Goal: Task Accomplishment & Management: Complete application form

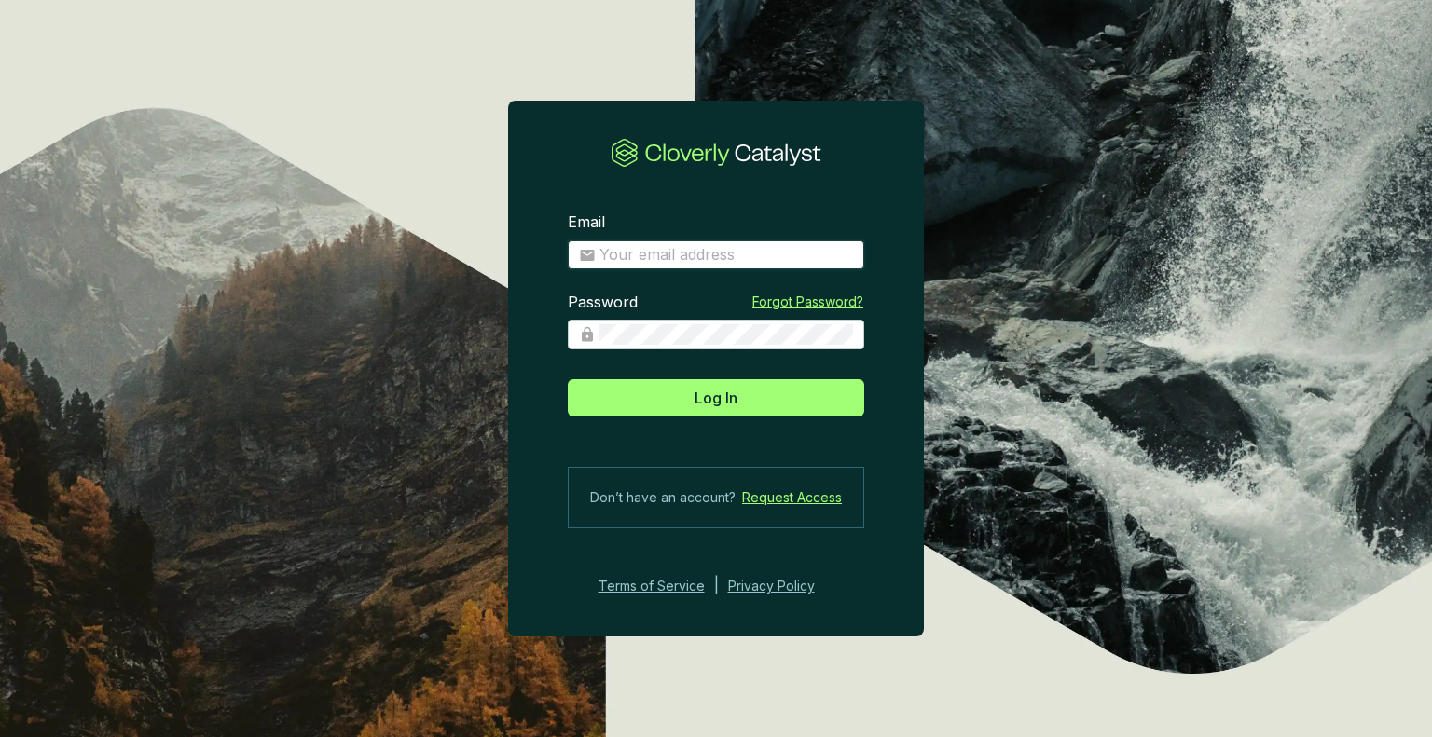
click at [685, 254] on input "Email" at bounding box center [726, 255] width 254 height 21
type input "[EMAIL_ADDRESS][DOMAIN_NAME]"
click at [568, 379] on button "Log In" at bounding box center [716, 397] width 296 height 37
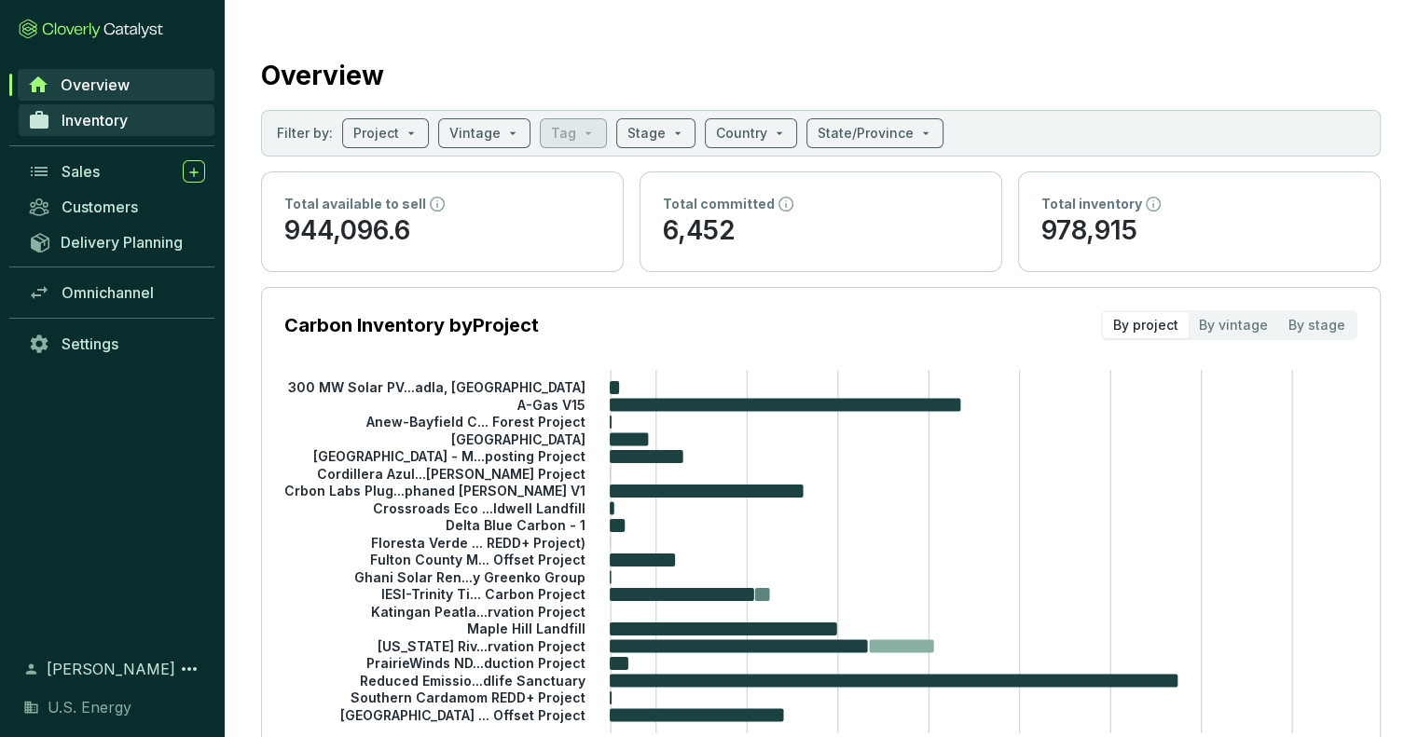
click at [97, 116] on span "Inventory" at bounding box center [95, 120] width 66 height 19
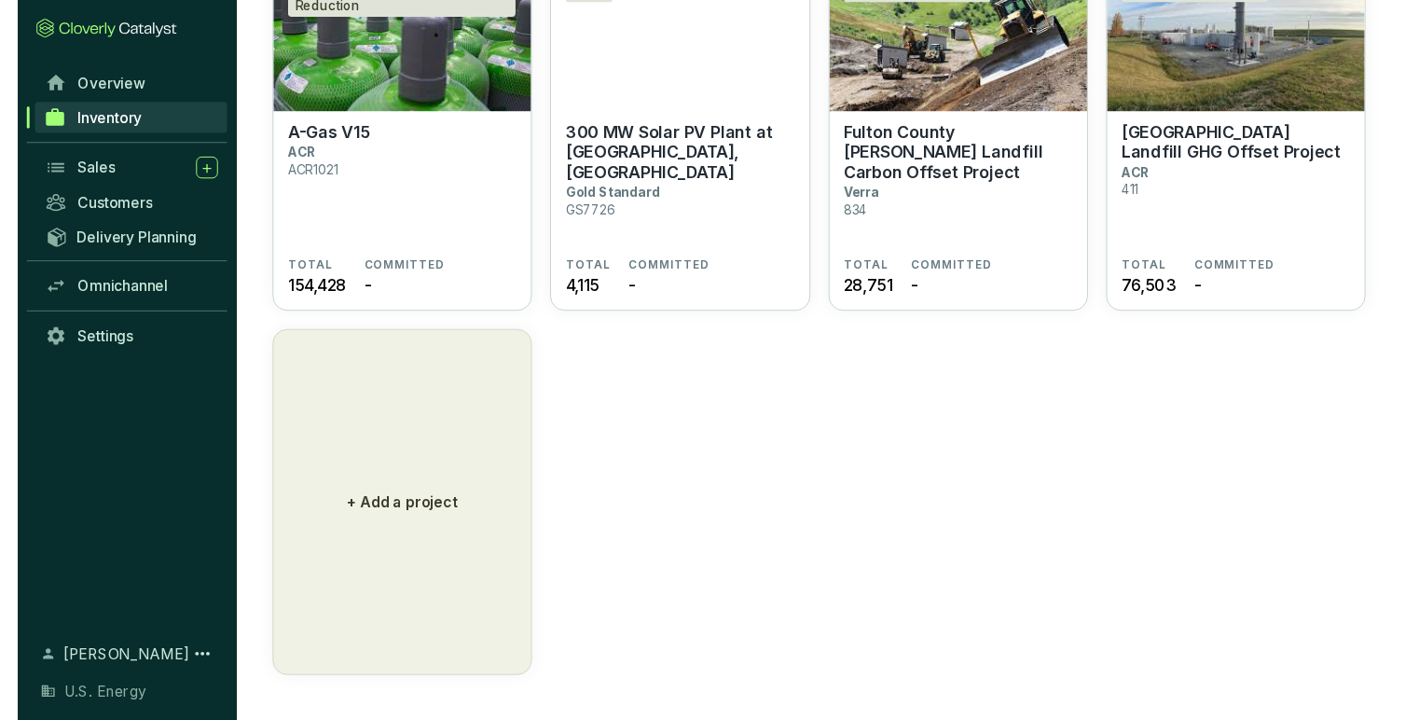
scroll to position [1704, 0]
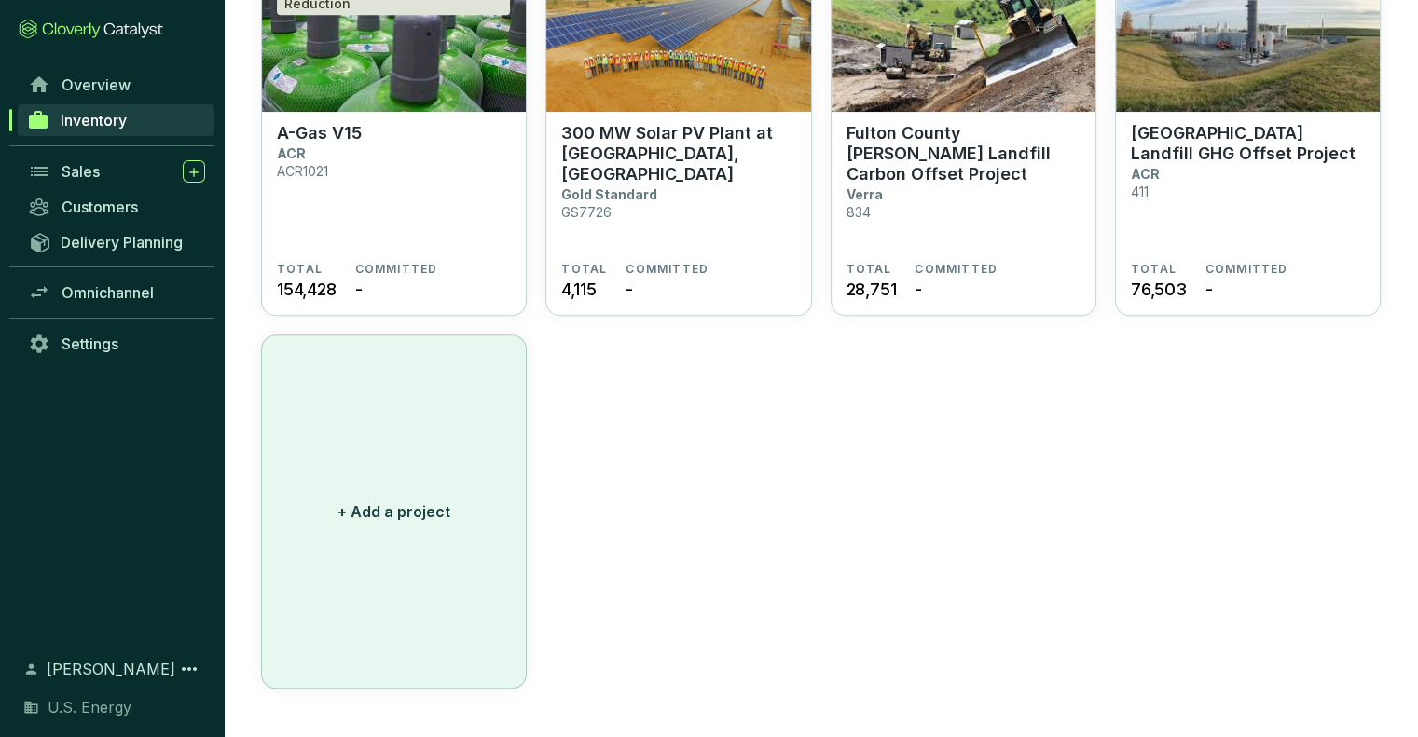
click at [371, 438] on button "+ Add a project" at bounding box center [394, 512] width 266 height 354
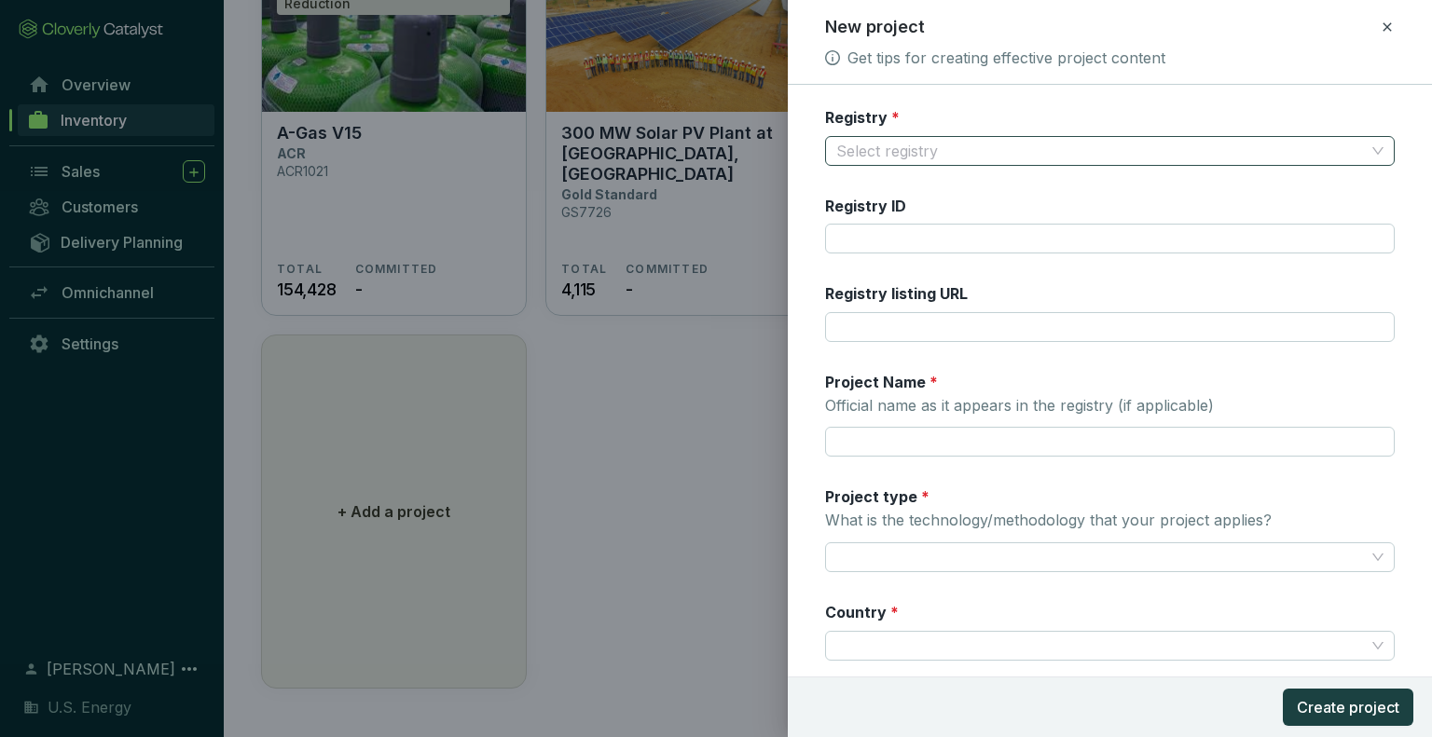
click at [893, 151] on input "Registry *" at bounding box center [1100, 151] width 529 height 28
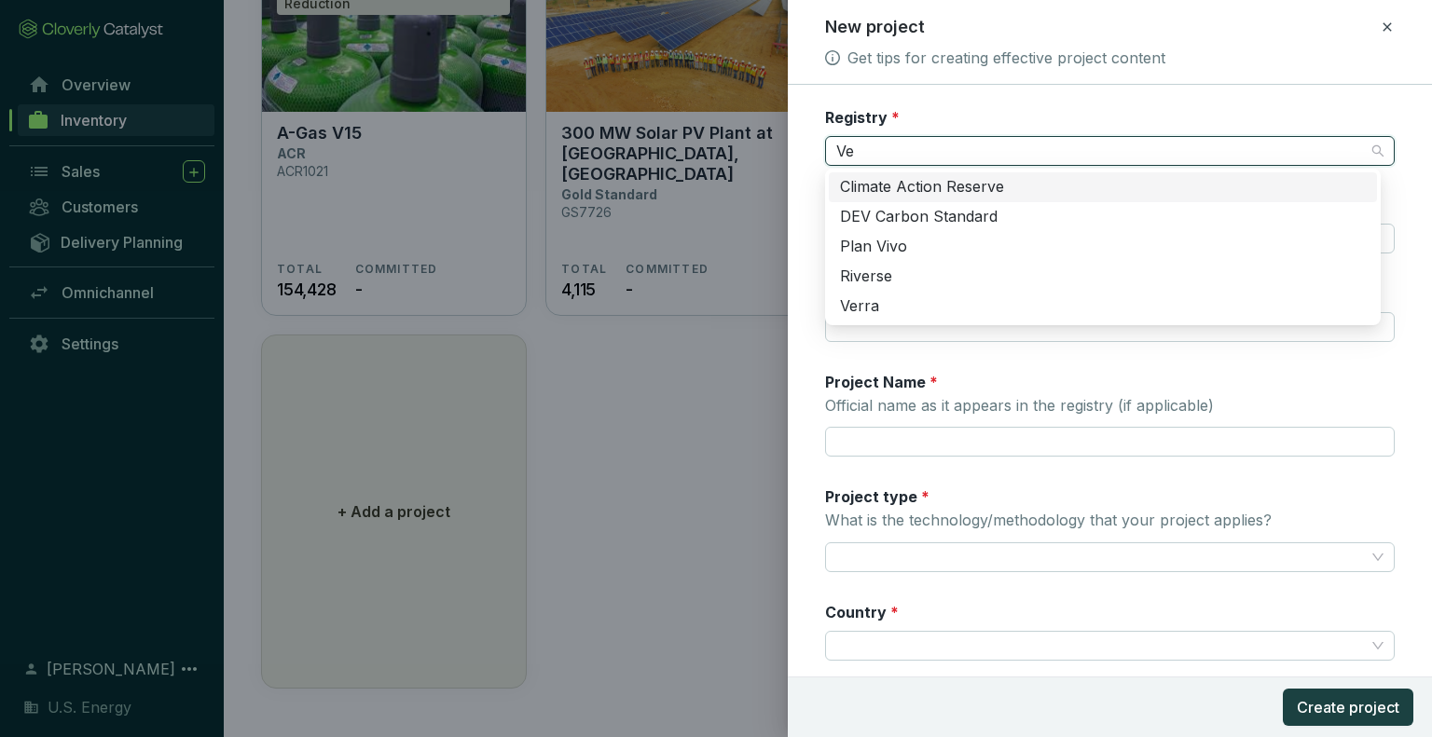
type input "Ver"
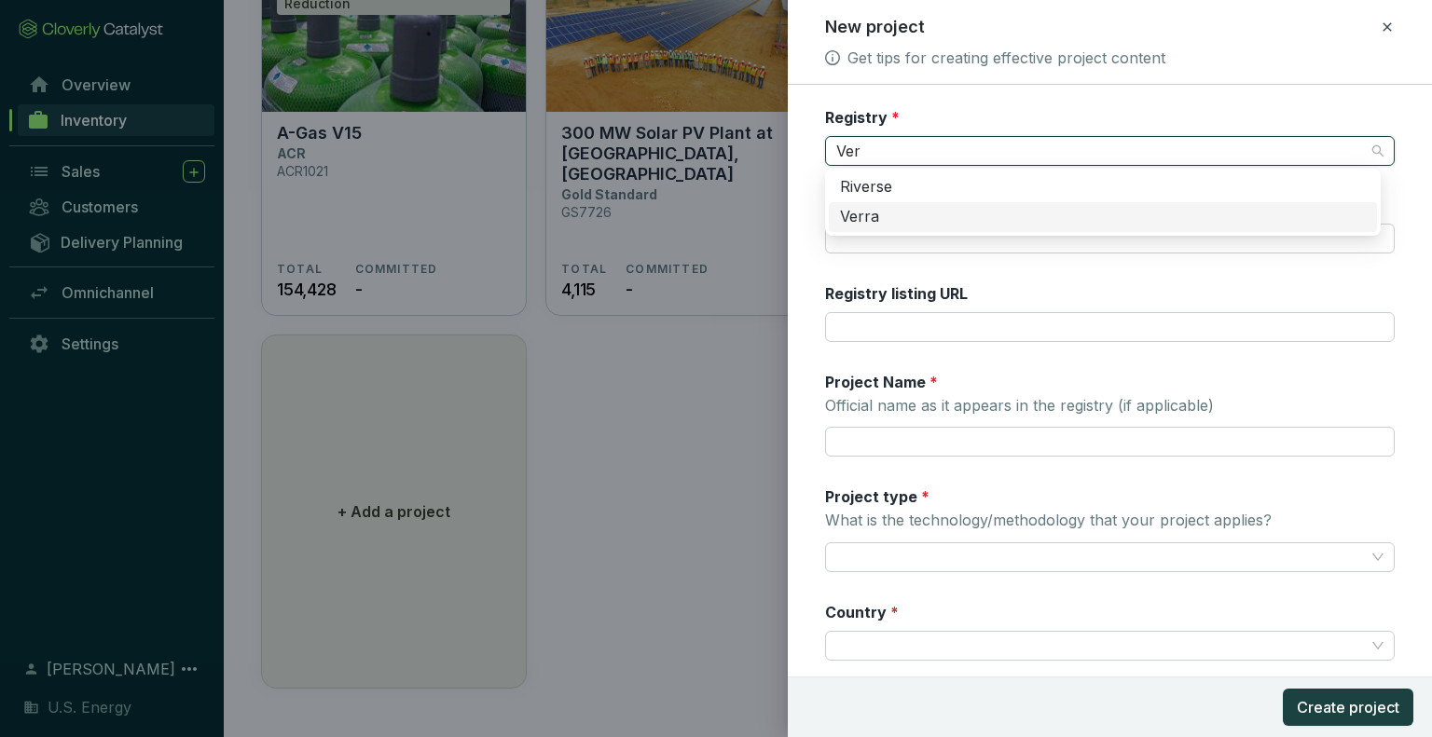
click at [861, 206] on div "Verra" at bounding box center [1103, 217] width 548 height 30
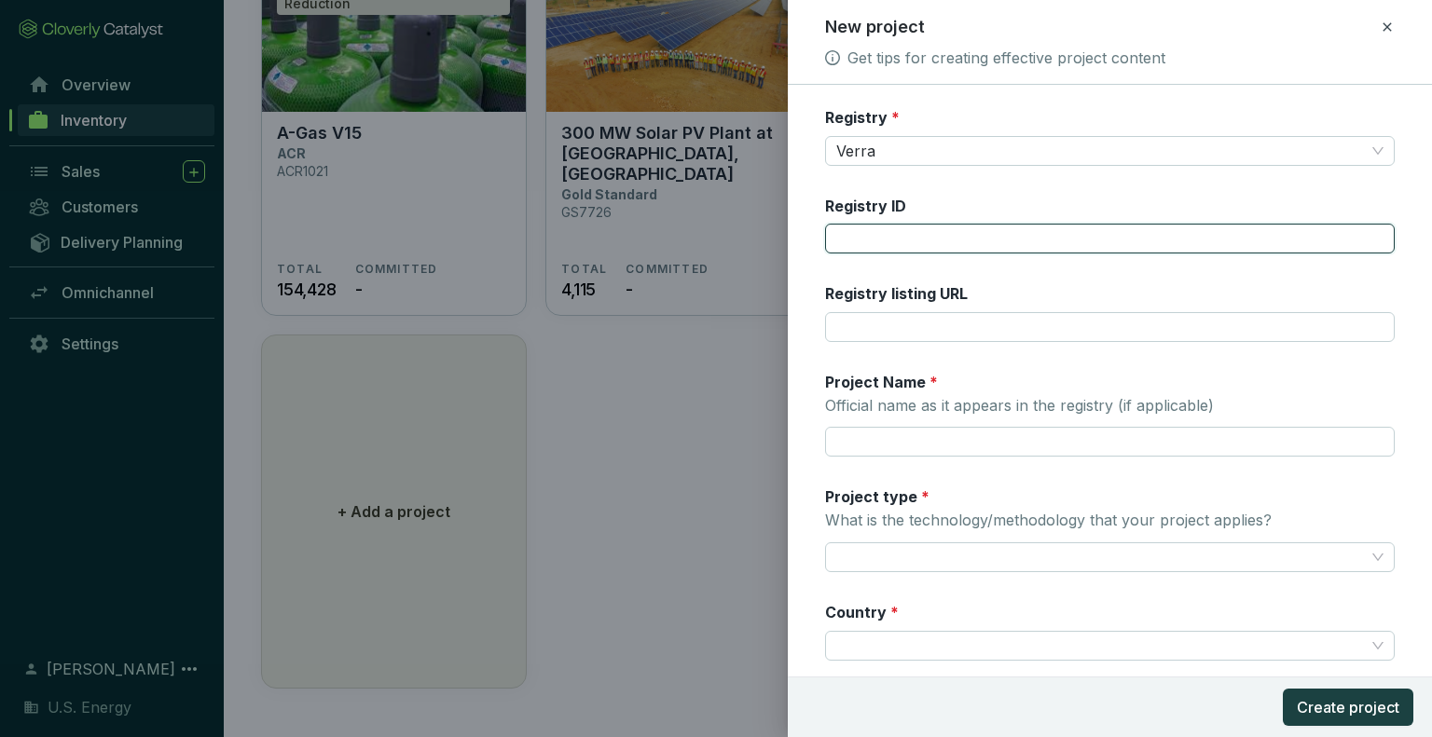
click at [862, 236] on input "Registry ID" at bounding box center [1110, 239] width 570 height 30
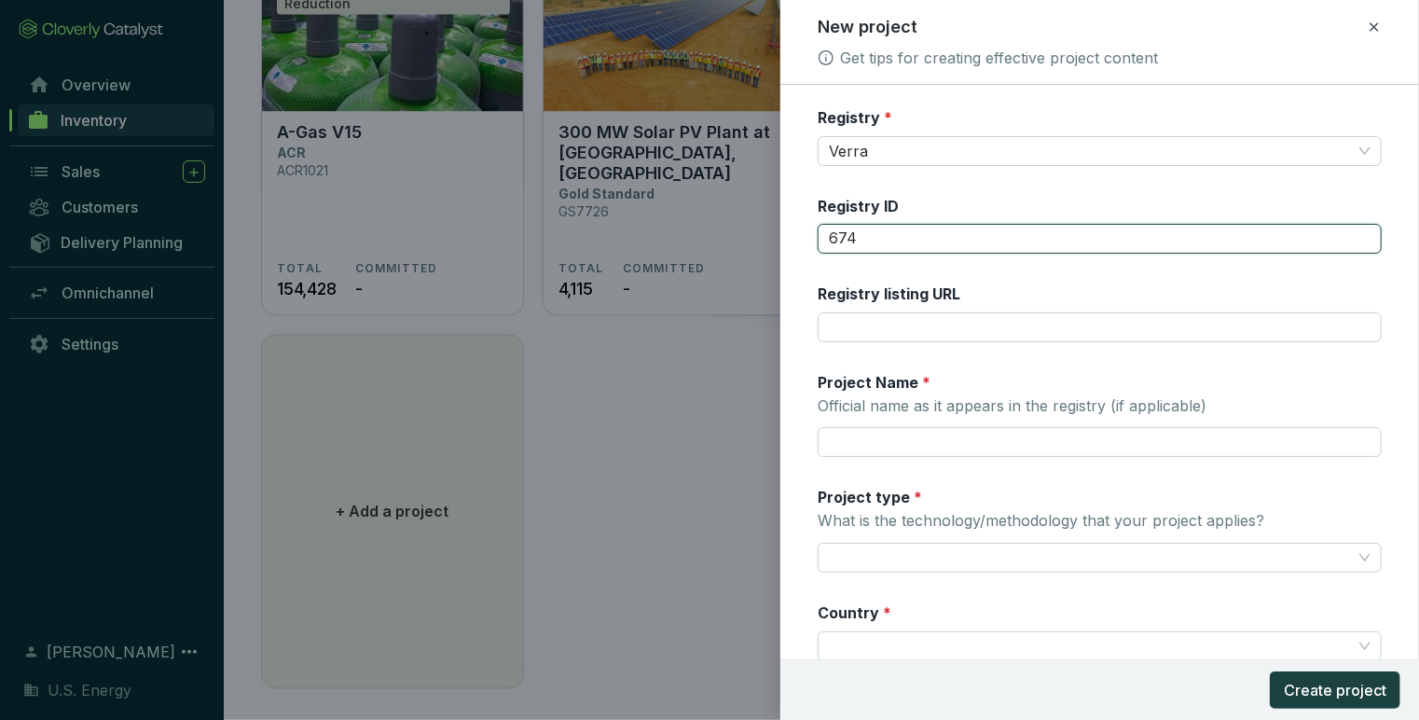
type input "674"
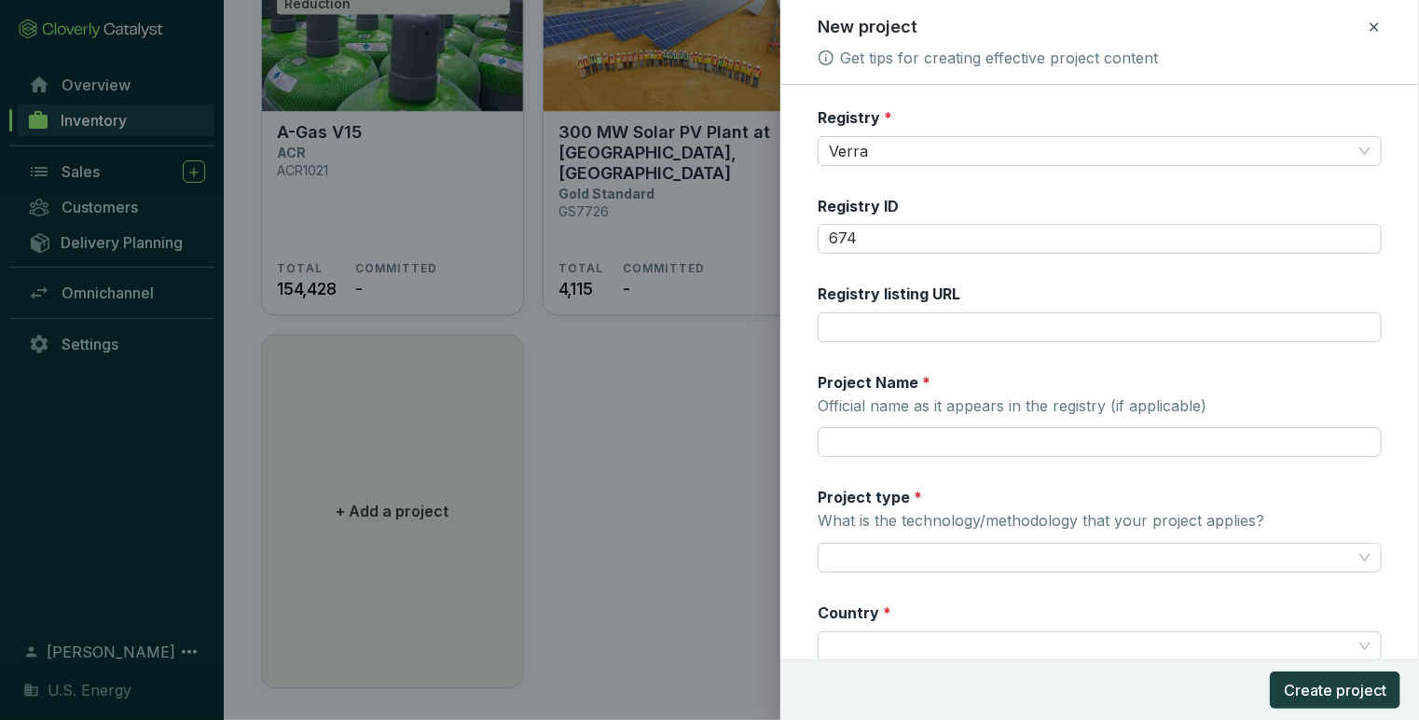
click at [885, 482] on div "Registry * Verra Registry ID 674 Registry listing URL Project Name * Official n…" at bounding box center [1100, 539] width 564 height 864
click at [881, 434] on input "Project Name * Official name as it appears in the registry (if applicable)" at bounding box center [1100, 442] width 564 height 30
type input "Rimba Raya Biodiversity Reserve Project"
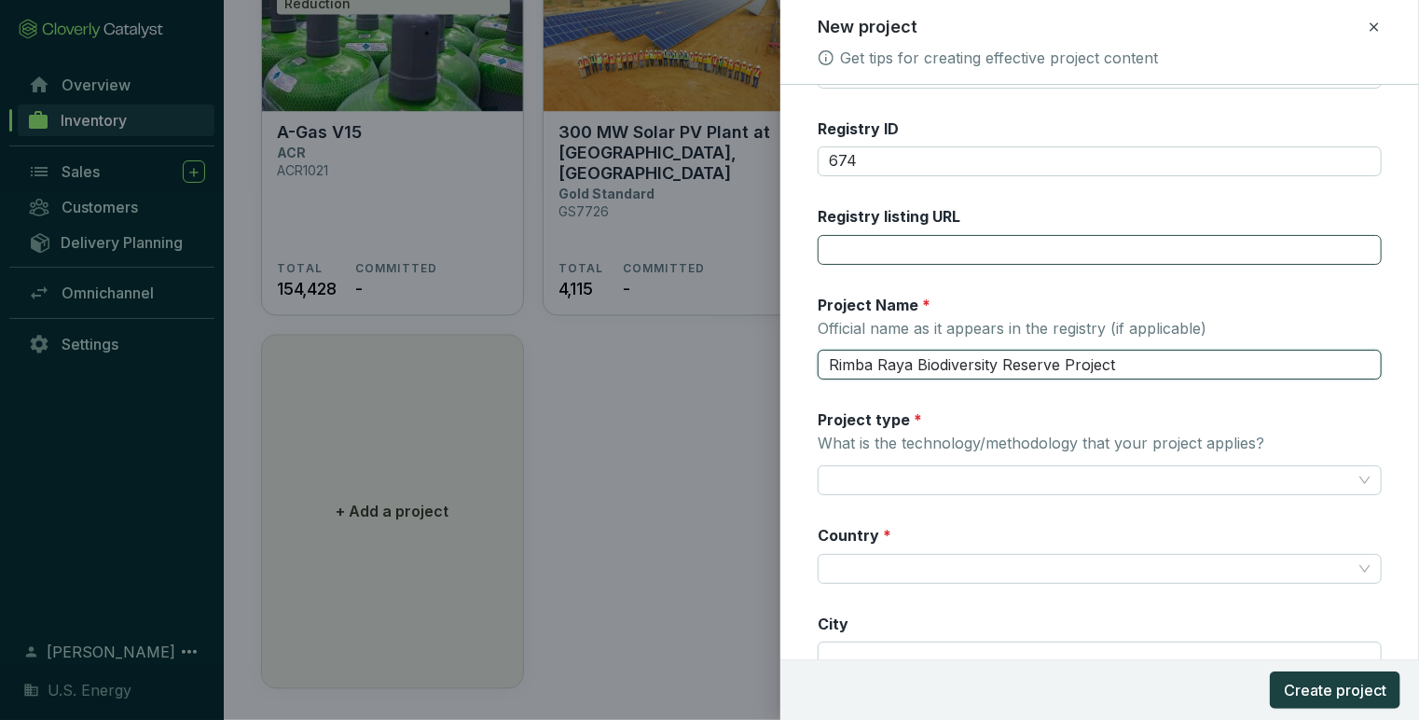
scroll to position [186, 0]
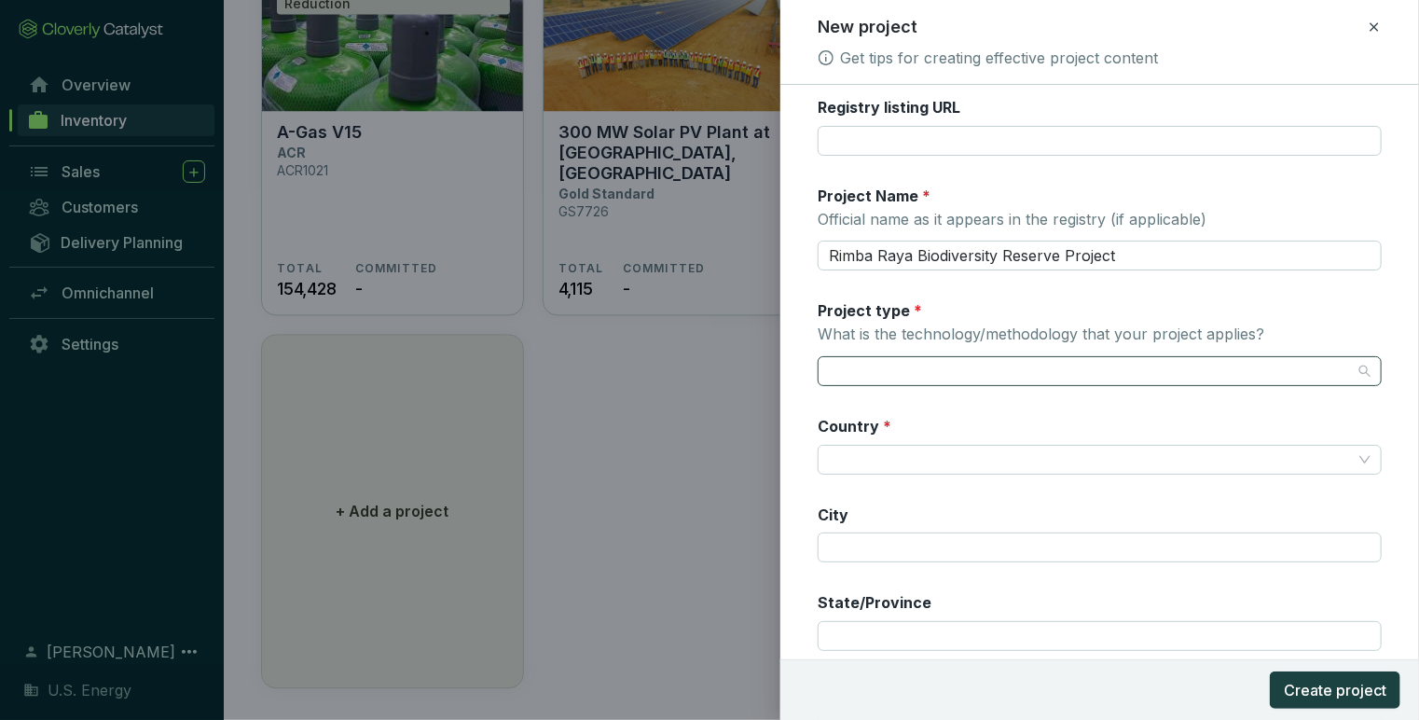
click at [921, 371] on input "Project type * What is the technology/methodology that your project applies?" at bounding box center [1090, 371] width 523 height 28
type input "AFOLU"
click at [923, 368] on input "Project type * What is the technology/methodology that your project applies?" at bounding box center [1090, 371] width 523 height 28
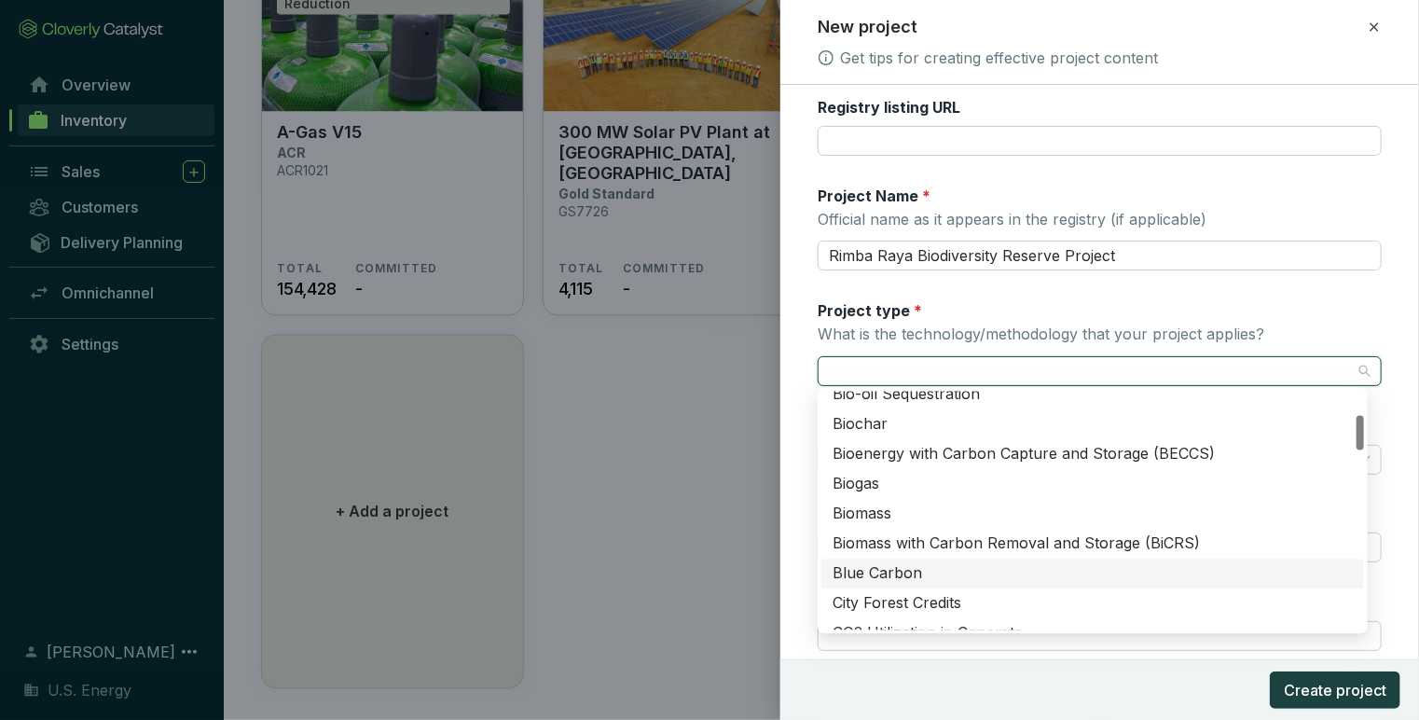
scroll to position [67, 0]
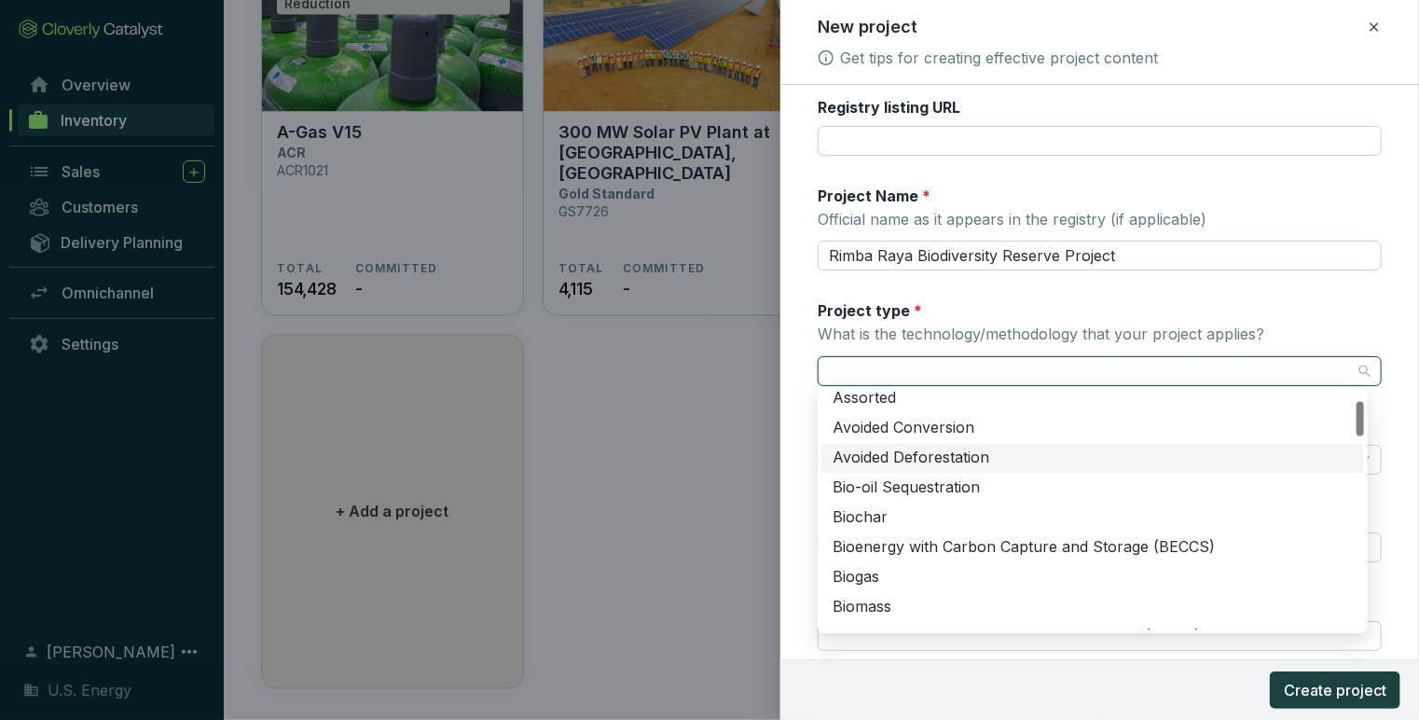
click at [873, 455] on div "Avoided Deforestation" at bounding box center [1093, 458] width 520 height 21
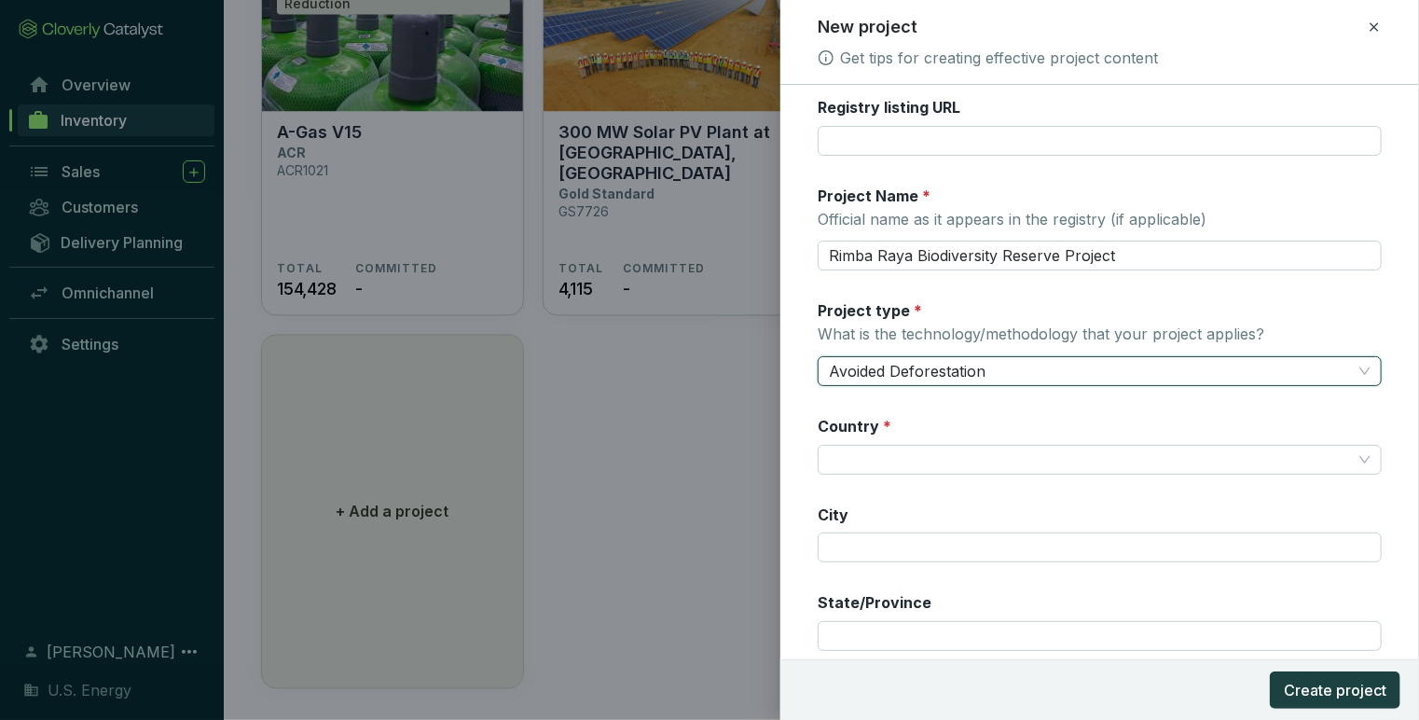
click at [992, 417] on div "Country *" at bounding box center [1100, 445] width 564 height 59
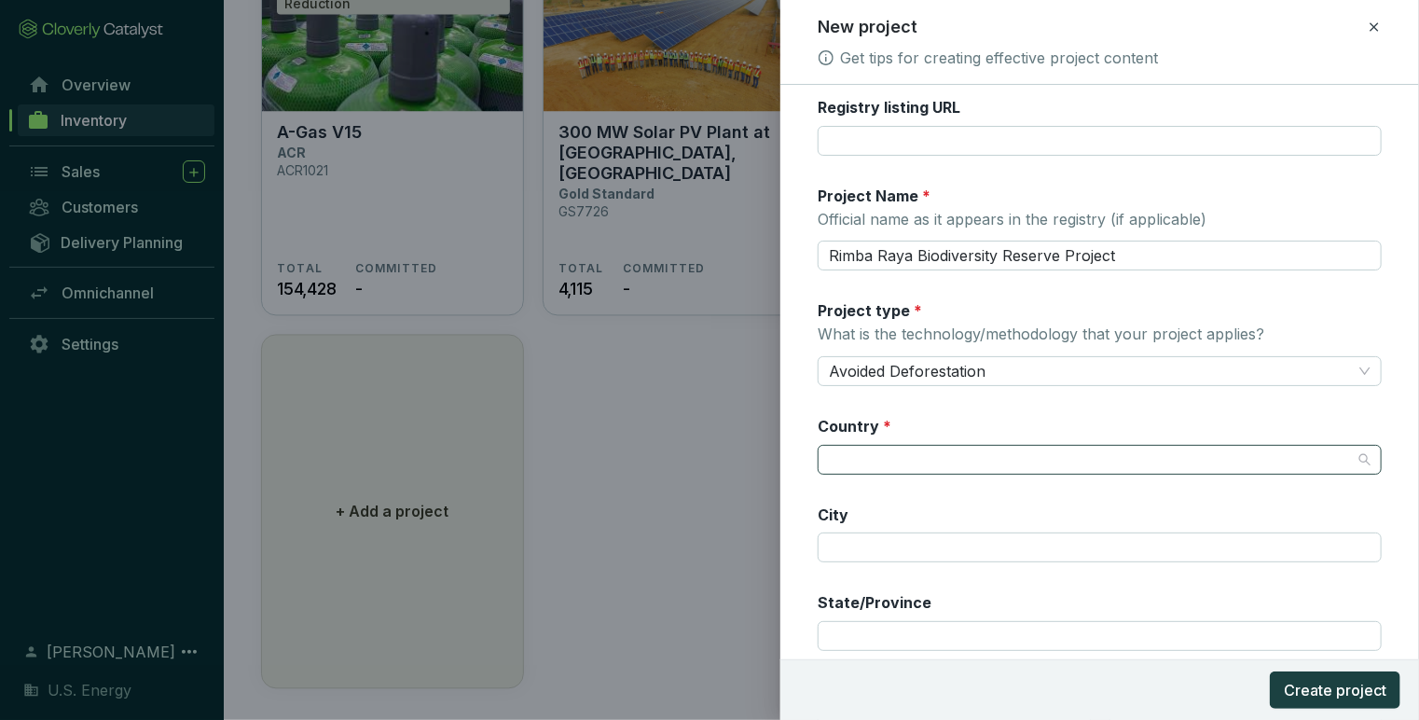
click at [899, 450] on input "Country *" at bounding box center [1090, 460] width 523 height 28
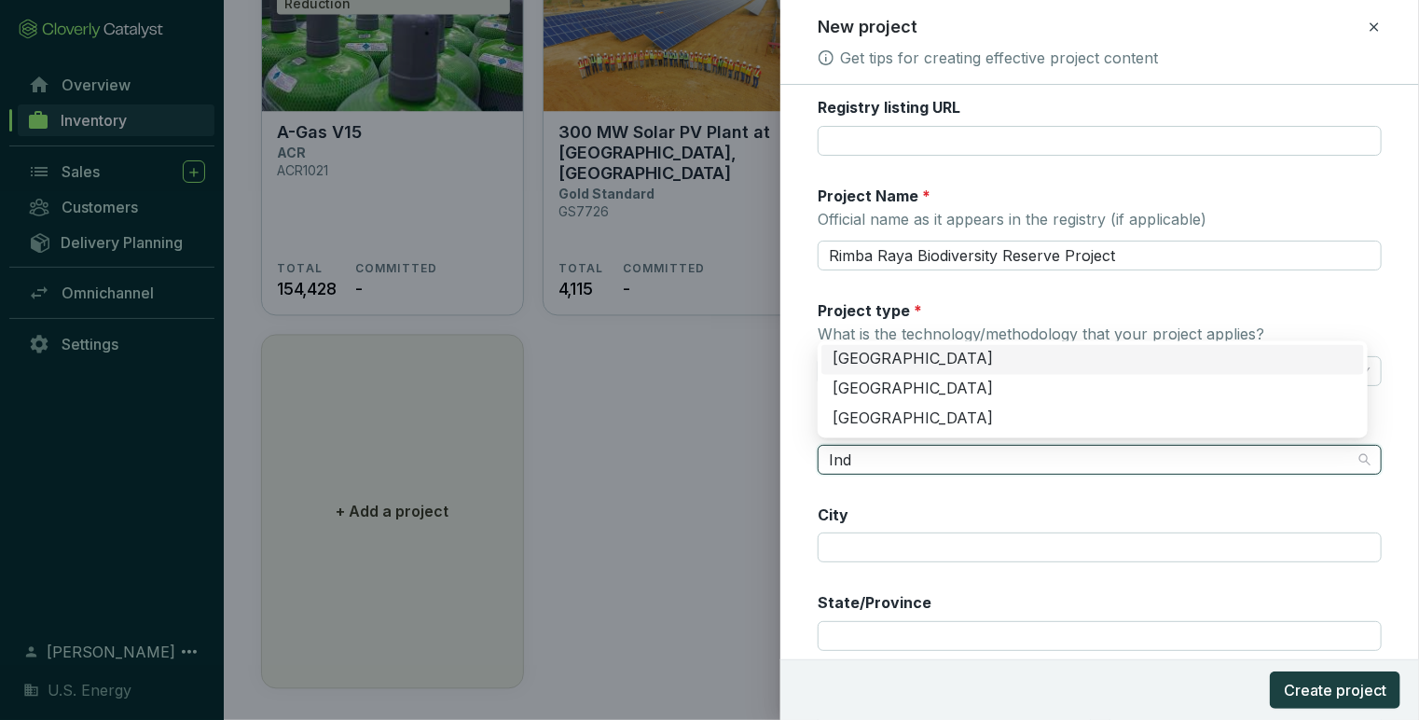
type input "Indo"
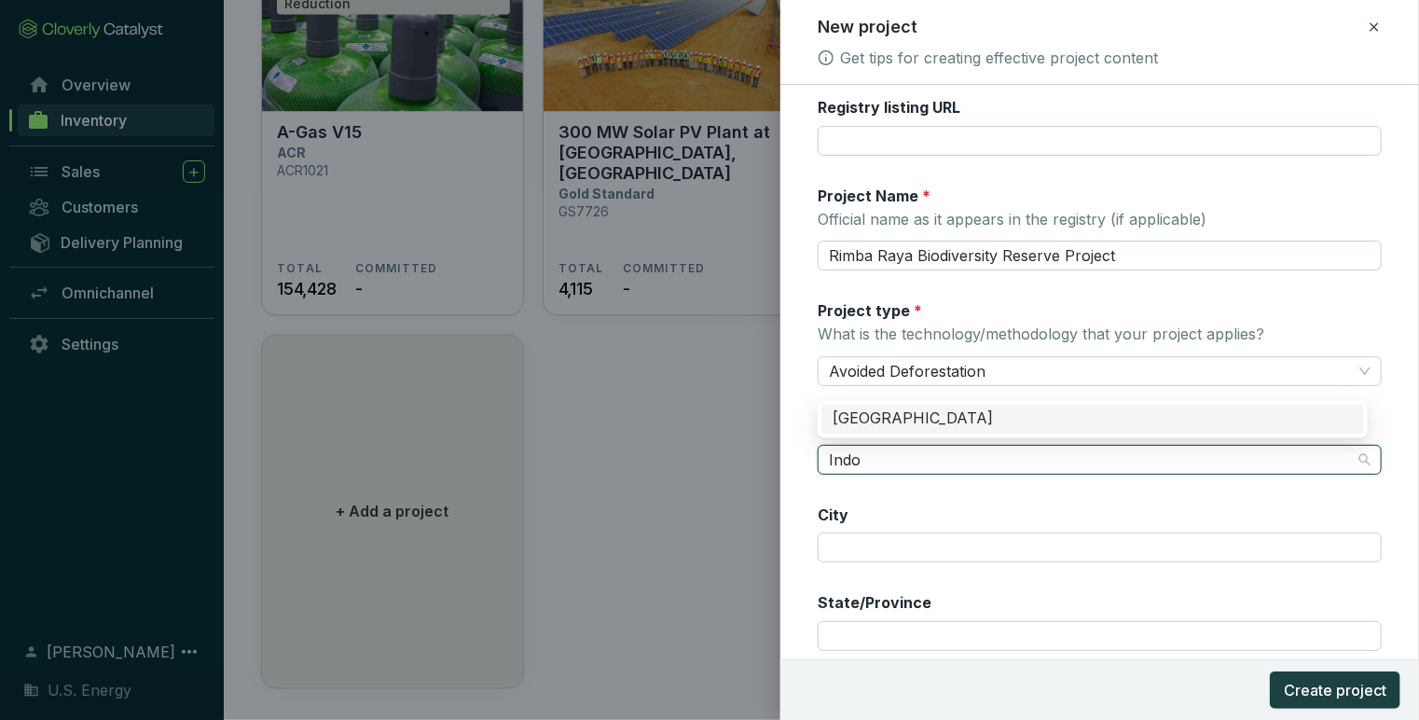
click at [891, 410] on div "[GEOGRAPHIC_DATA]" at bounding box center [1093, 419] width 520 height 21
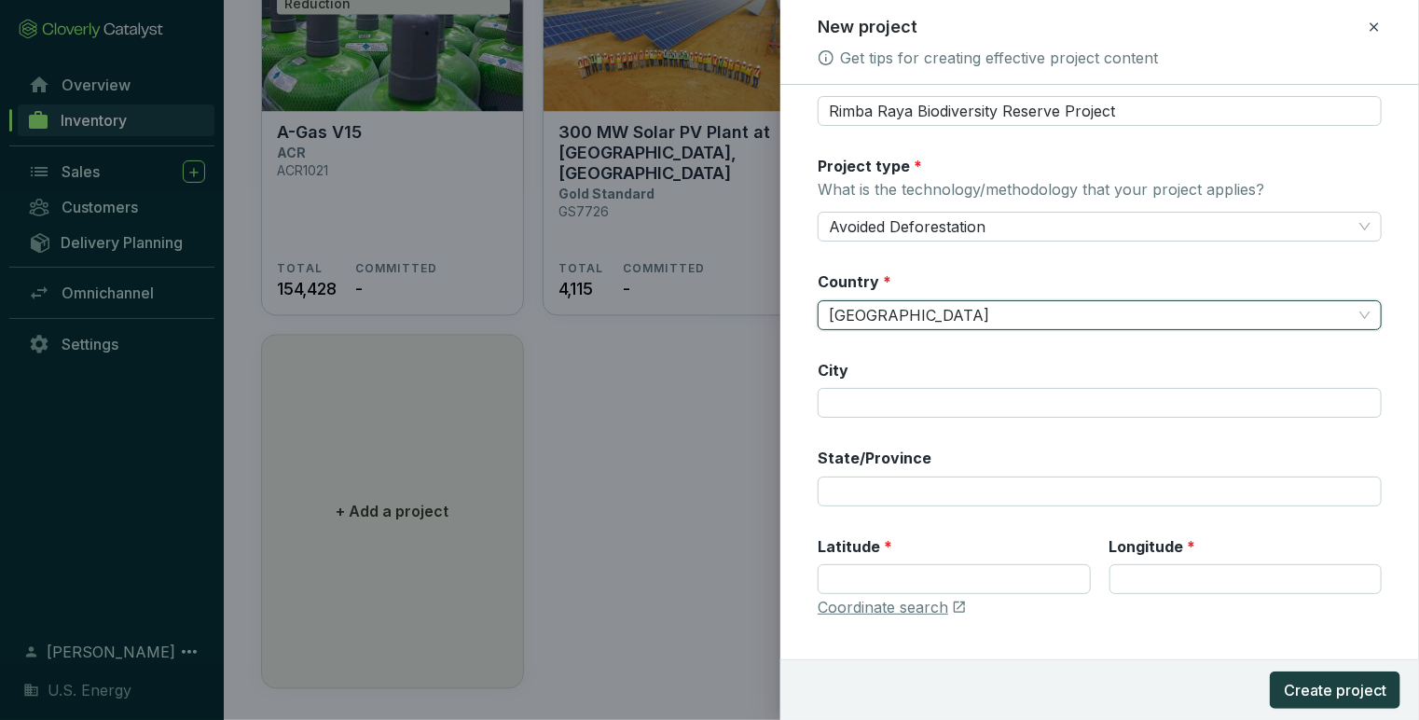
scroll to position [359, 0]
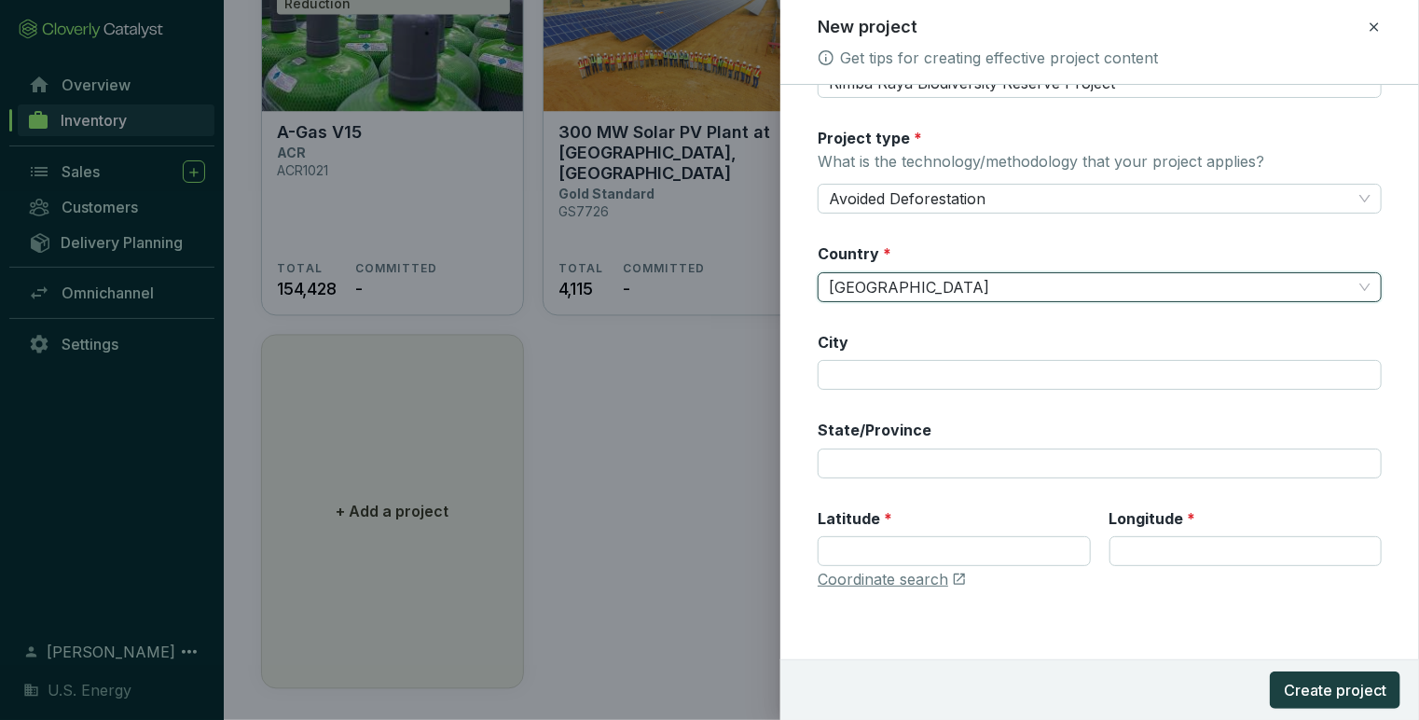
click at [796, 312] on form "Registry * Verra Registry ID 674 Registry listing URL Project Name * Official n…" at bounding box center [1099, 225] width 639 height 954
